Goal: Information Seeking & Learning: Understand process/instructions

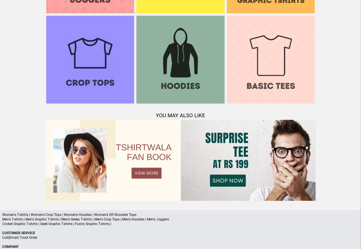
scroll to position [535, 0]
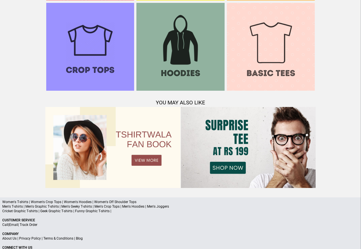
click at [62, 239] on link "Terms & Conditions" at bounding box center [58, 239] width 30 height 4
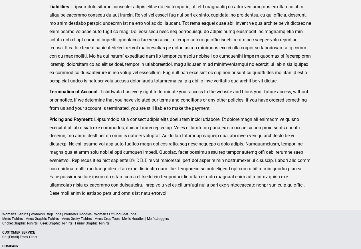
scroll to position [140, 0]
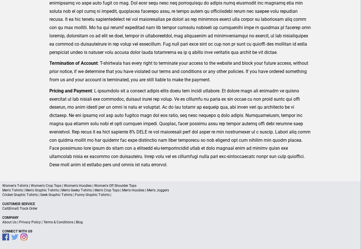
click at [36, 224] on p "About Us | Privacy Policy | Terms & Conditions | Blog" at bounding box center [180, 222] width 357 height 5
click at [29, 223] on link "Privacy Policy" at bounding box center [30, 222] width 22 height 4
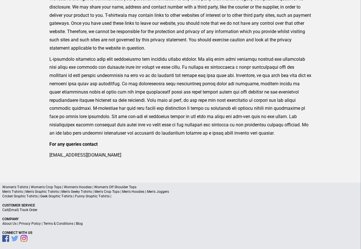
scroll to position [188, 0]
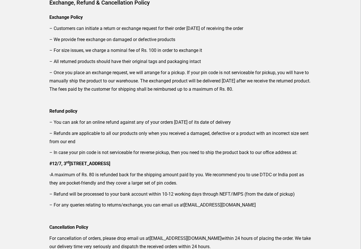
scroll to position [69, 0]
